Goal: Contribute content

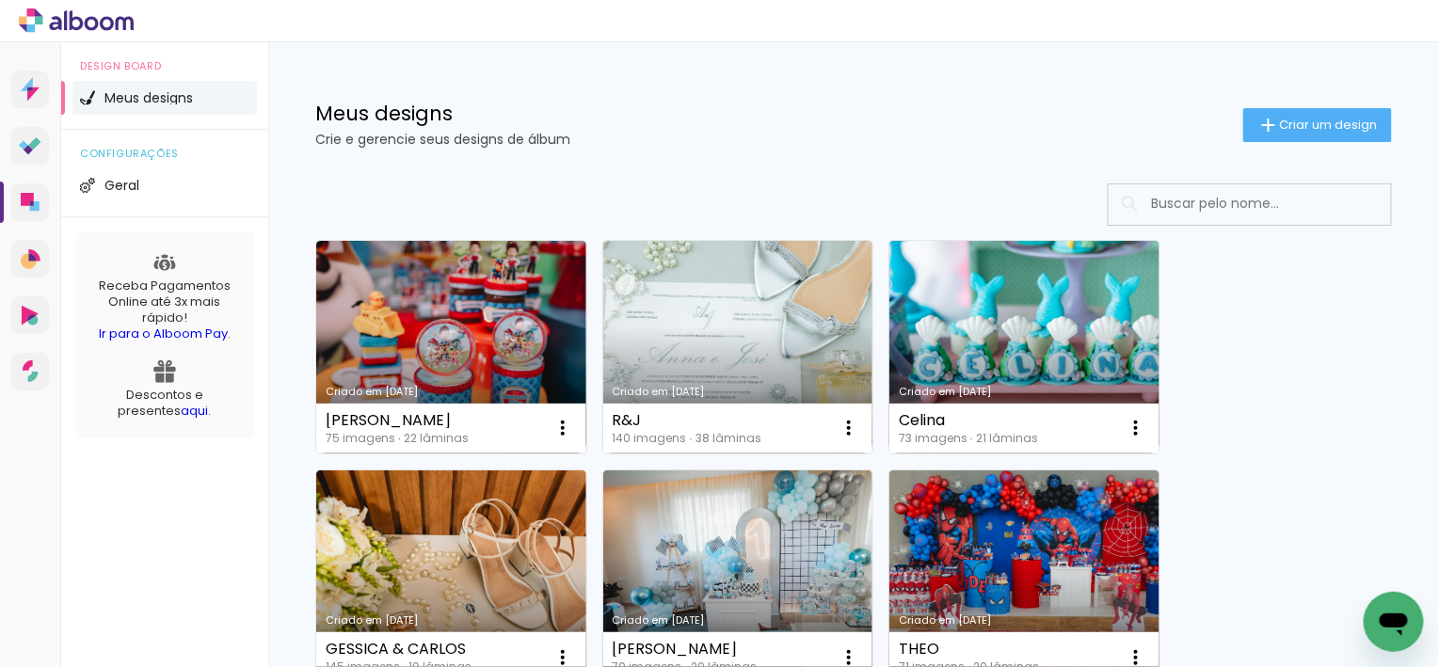
click at [526, 558] on link "Criado em [DATE]" at bounding box center [451, 577] width 270 height 213
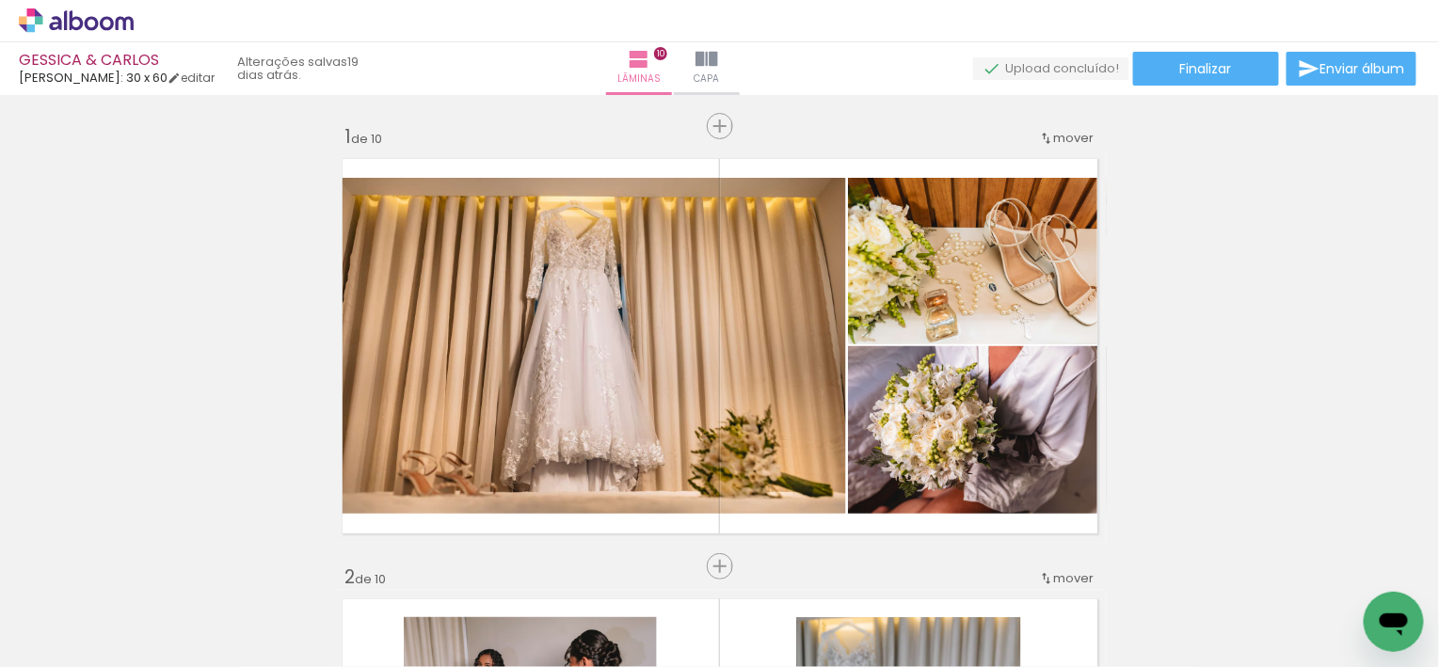
click at [83, 640] on span "Adicionar Fotos" at bounding box center [67, 641] width 56 height 21
click at [0, 0] on input "file" at bounding box center [0, 0] width 0 height 0
